Goal: Information Seeking & Learning: Learn about a topic

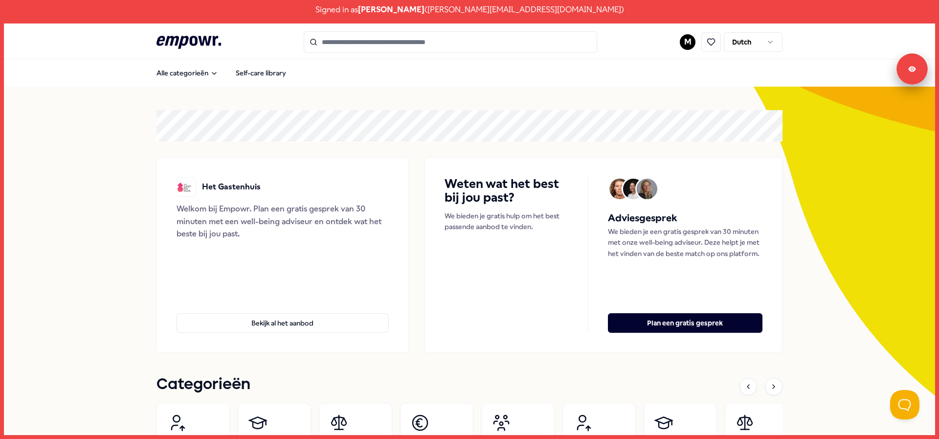
click at [345, 42] on input "Search for products, categories or subcategories" at bounding box center [450, 42] width 293 height 22
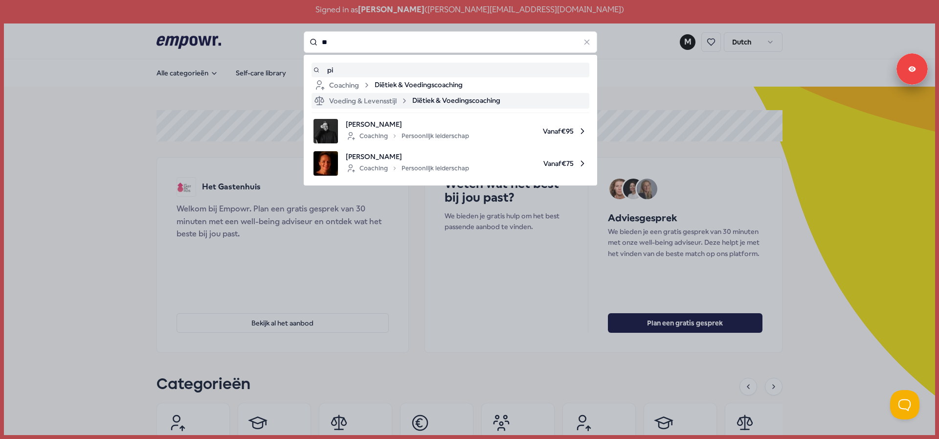
type input "*"
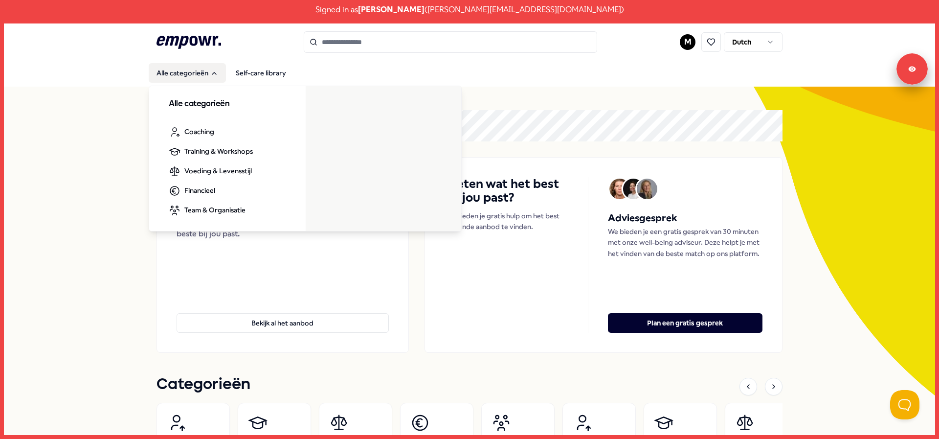
click at [188, 70] on button "Alle categorieën" at bounding box center [187, 73] width 77 height 20
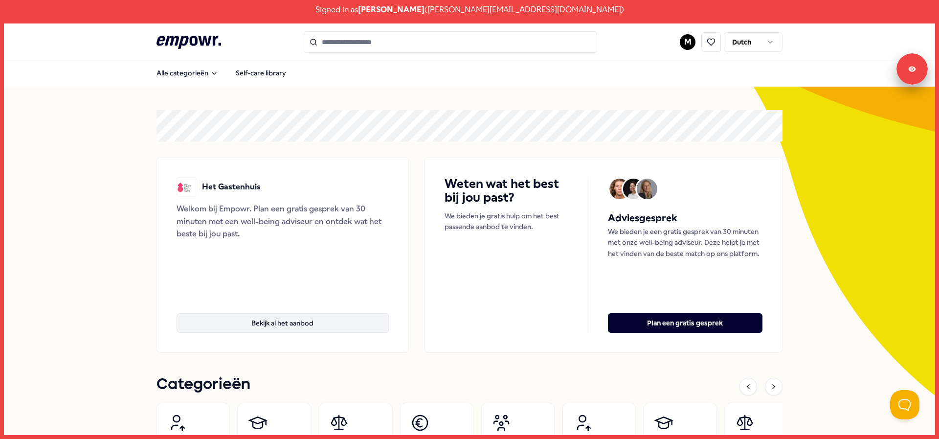
click at [254, 321] on button "Bekijk al het aanbod" at bounding box center [282, 323] width 212 height 20
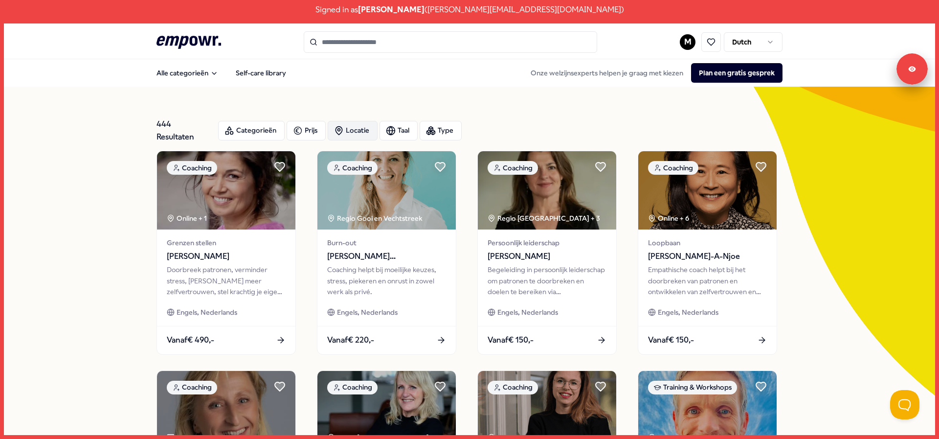
click at [344, 130] on div "Locatie" at bounding box center [353, 131] width 50 height 20
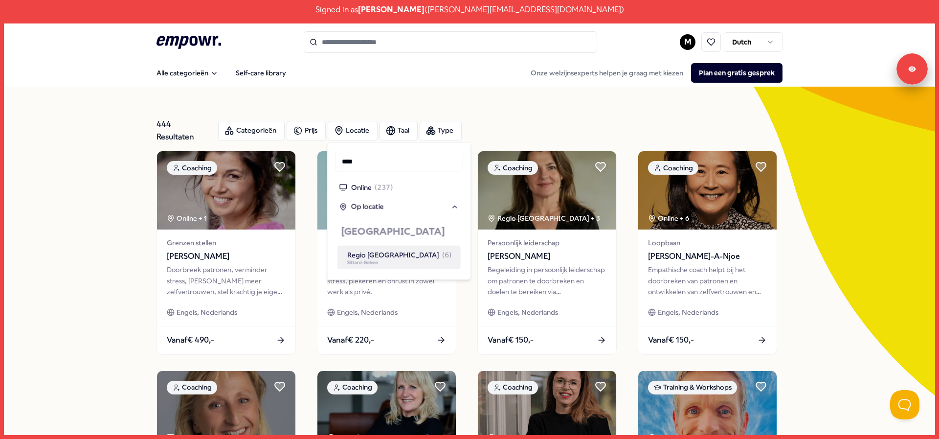
type input "****"
click at [442, 258] on span "( 6 )" at bounding box center [447, 254] width 10 height 11
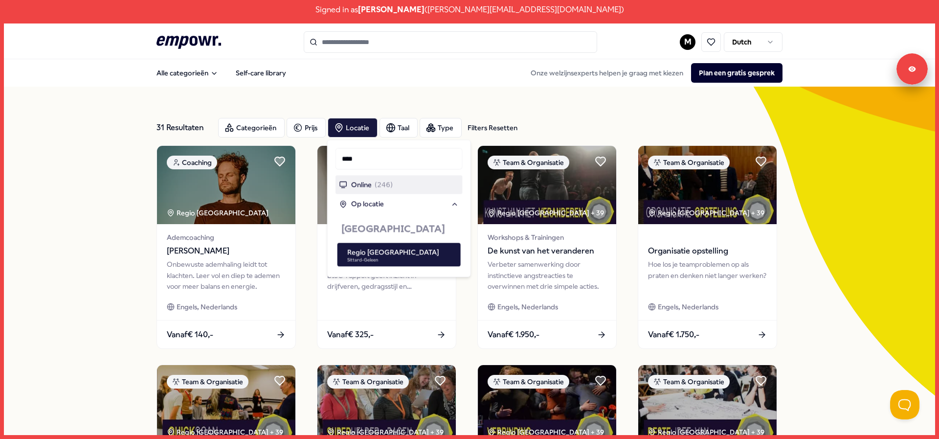
click at [404, 85] on nav "Alle categorieën Self-care library Onze welzijnsexperts helpen je graag met kie…" at bounding box center [469, 72] width 931 height 27
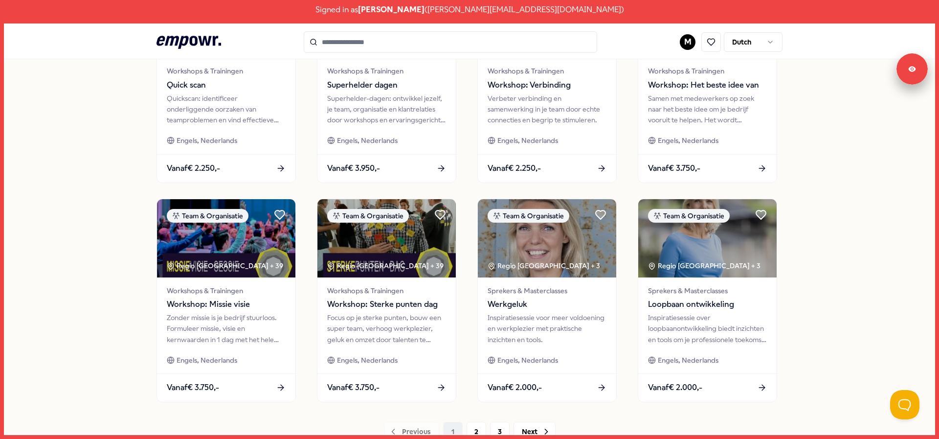
scroll to position [463, 0]
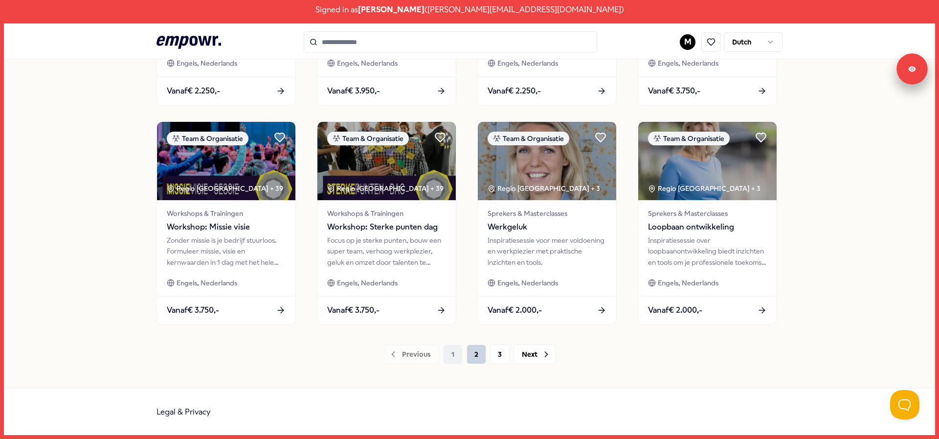
click at [479, 357] on button "2" at bounding box center [476, 354] width 20 height 20
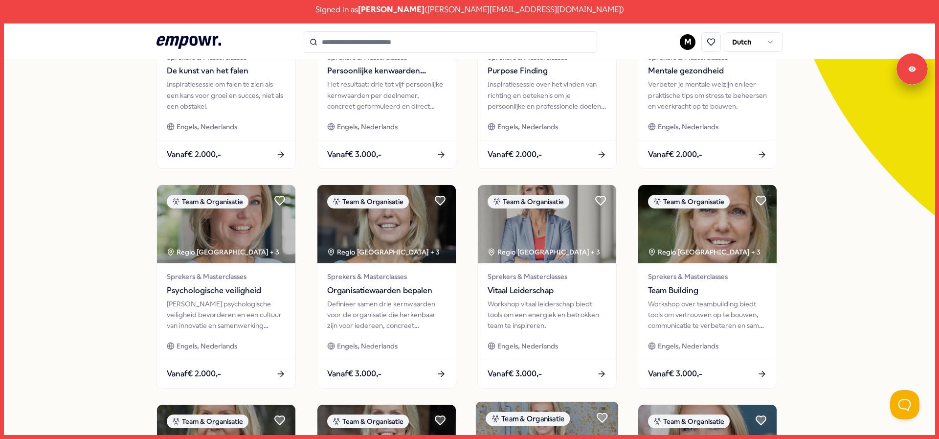
scroll to position [463, 0]
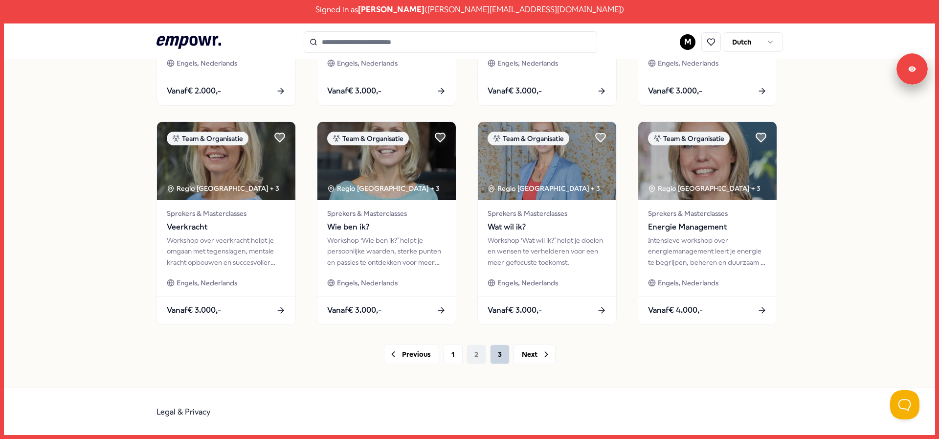
click at [506, 354] on button "3" at bounding box center [500, 354] width 20 height 20
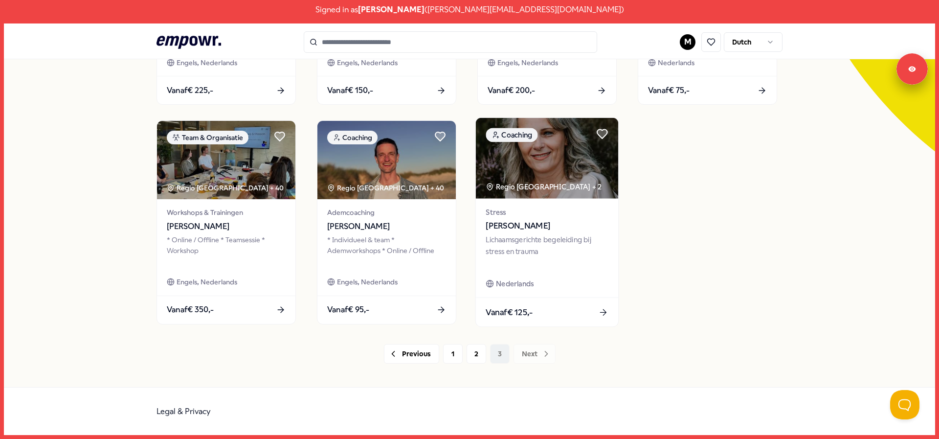
scroll to position [243, 0]
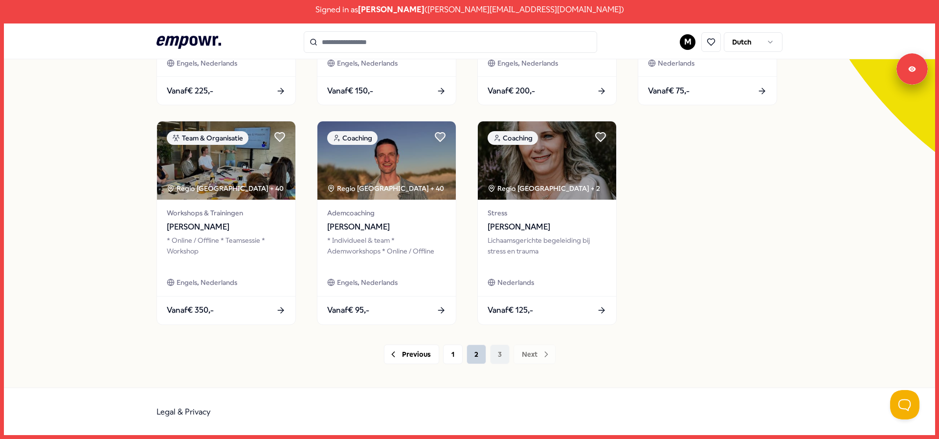
click at [479, 354] on button "2" at bounding box center [476, 354] width 20 height 20
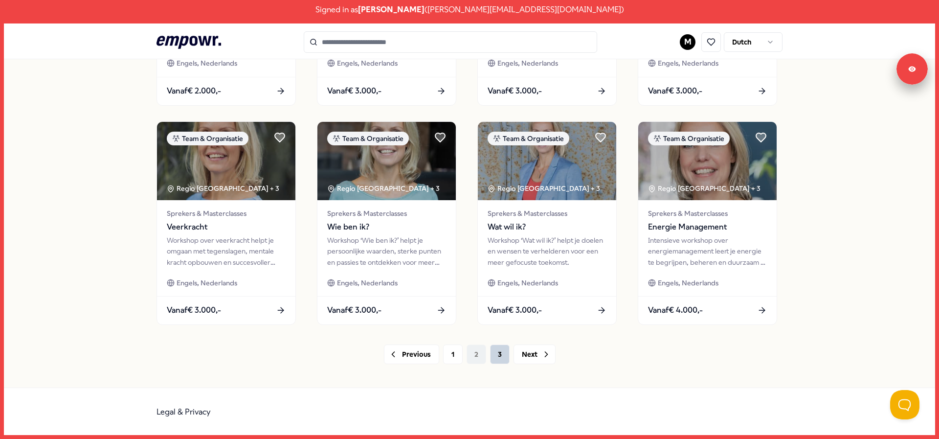
click at [500, 351] on button "3" at bounding box center [500, 354] width 20 height 20
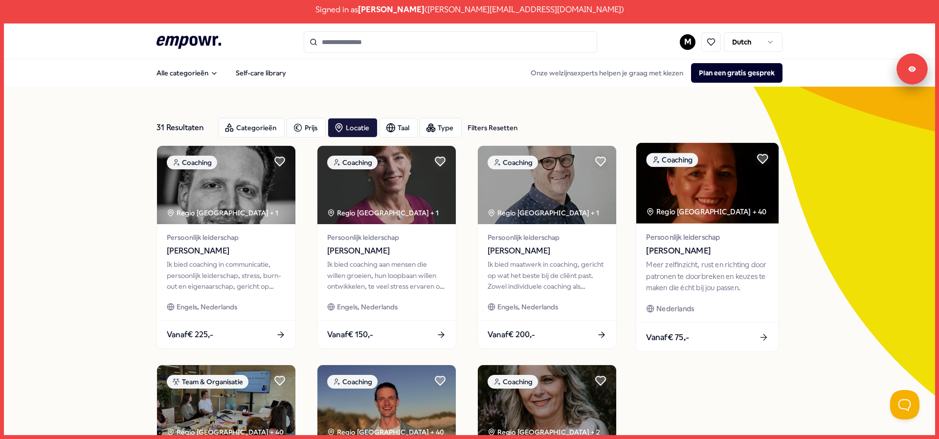
click at [717, 193] on img at bounding box center [707, 183] width 142 height 81
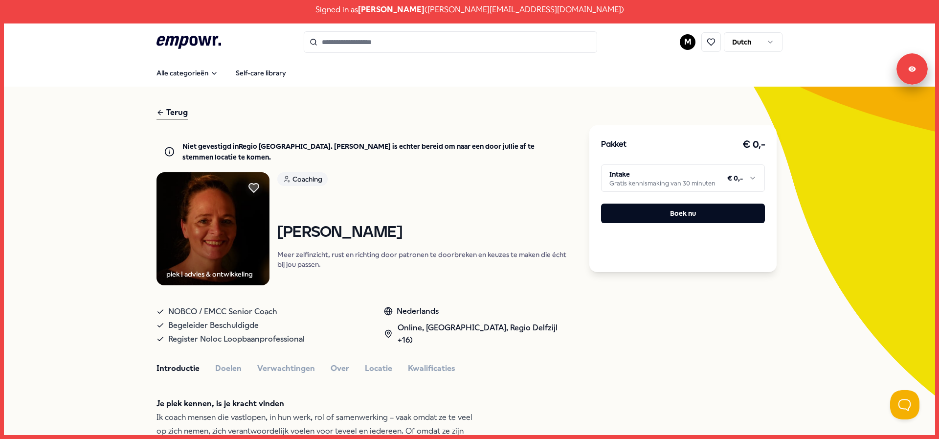
drag, startPoint x: 314, startPoint y: 145, endPoint x: 502, endPoint y: 143, distance: 187.8
click at [502, 143] on p "Niet gevestigd in [GEOGRAPHIC_DATA] . [PERSON_NAME] is echter bereid om naar ee…" at bounding box center [374, 152] width 384 height 22
click at [178, 113] on div "Terug" at bounding box center [171, 112] width 31 height 13
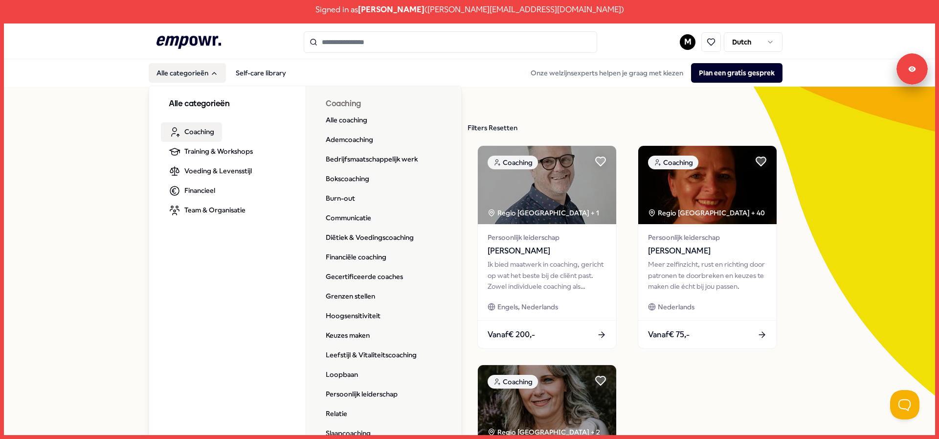
click at [204, 137] on link "Coaching" at bounding box center [191, 132] width 61 height 20
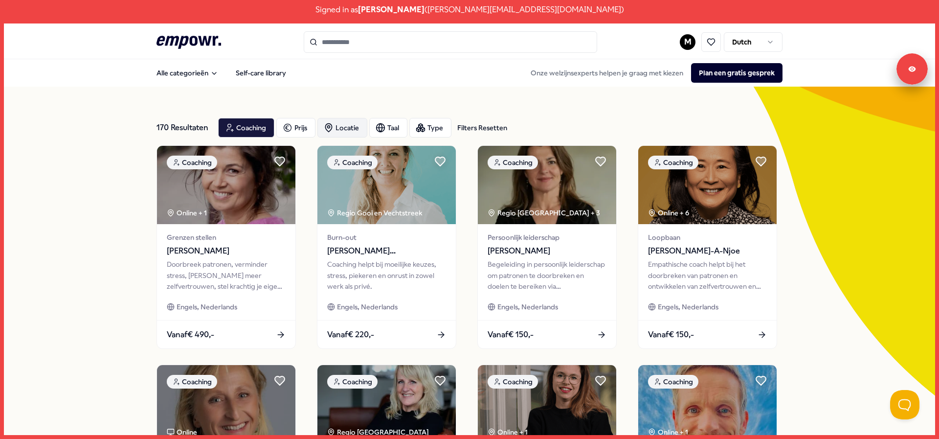
click at [336, 118] on div "Locatie" at bounding box center [342, 128] width 50 height 20
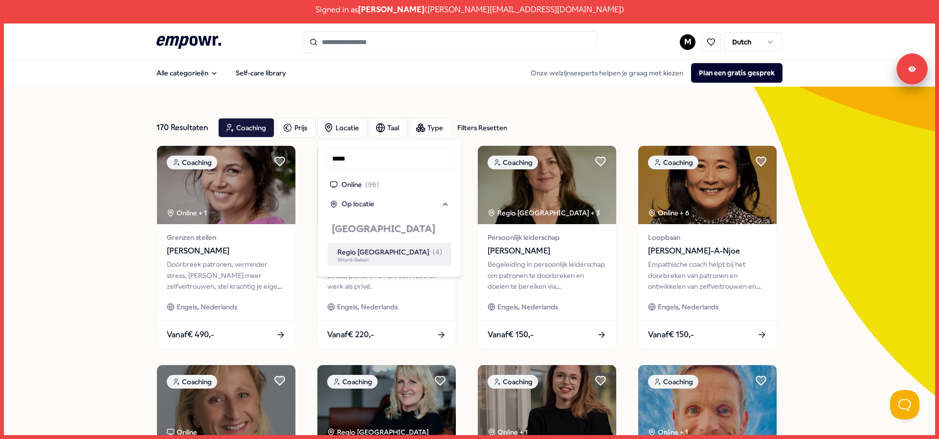
type input "*****"
click at [350, 252] on div "Regio [GEOGRAPHIC_DATA] ( 4 )" at bounding box center [389, 251] width 105 height 11
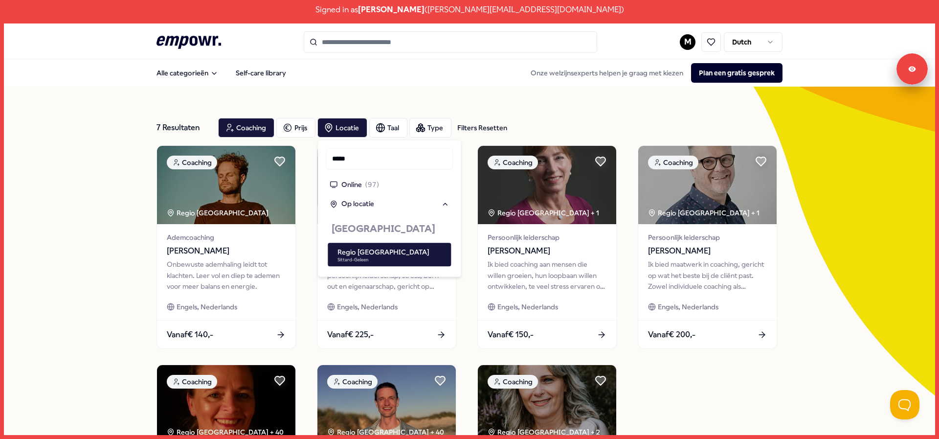
click at [723, 387] on div "Coaching Regio Zuid-Limburg Ademcoaching [PERSON_NAME] Onbewuste ademhaling lei…" at bounding box center [469, 356] width 626 height 423
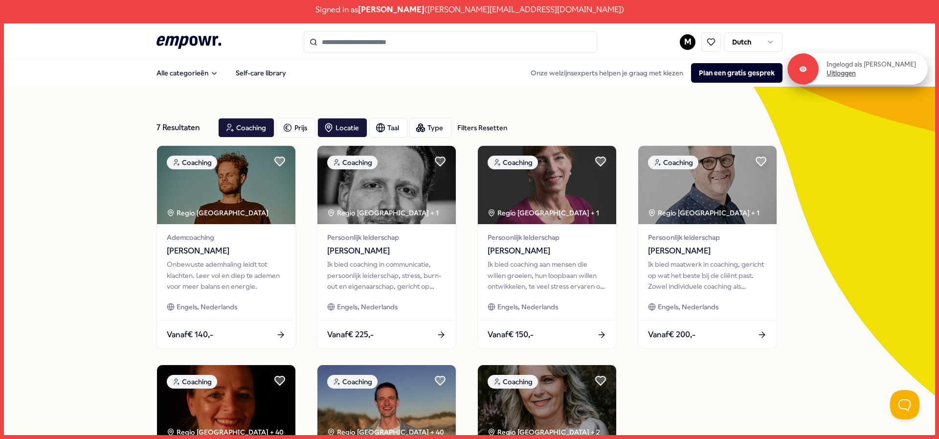
click at [836, 74] on link "Uitloggen" at bounding box center [840, 73] width 29 height 9
